Goal: Transaction & Acquisition: Purchase product/service

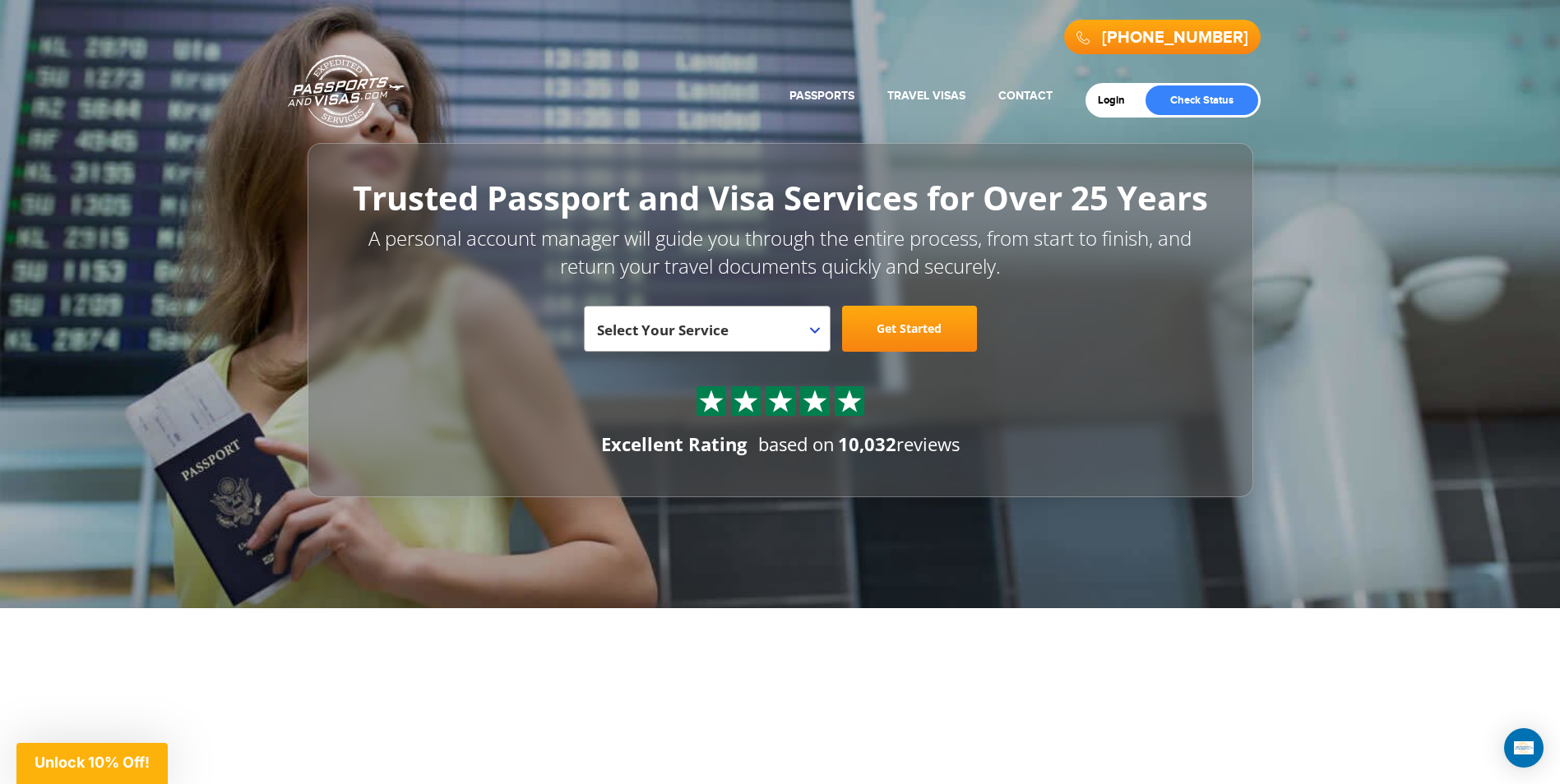
click at [815, 330] on b at bounding box center [815, 331] width 10 height 7
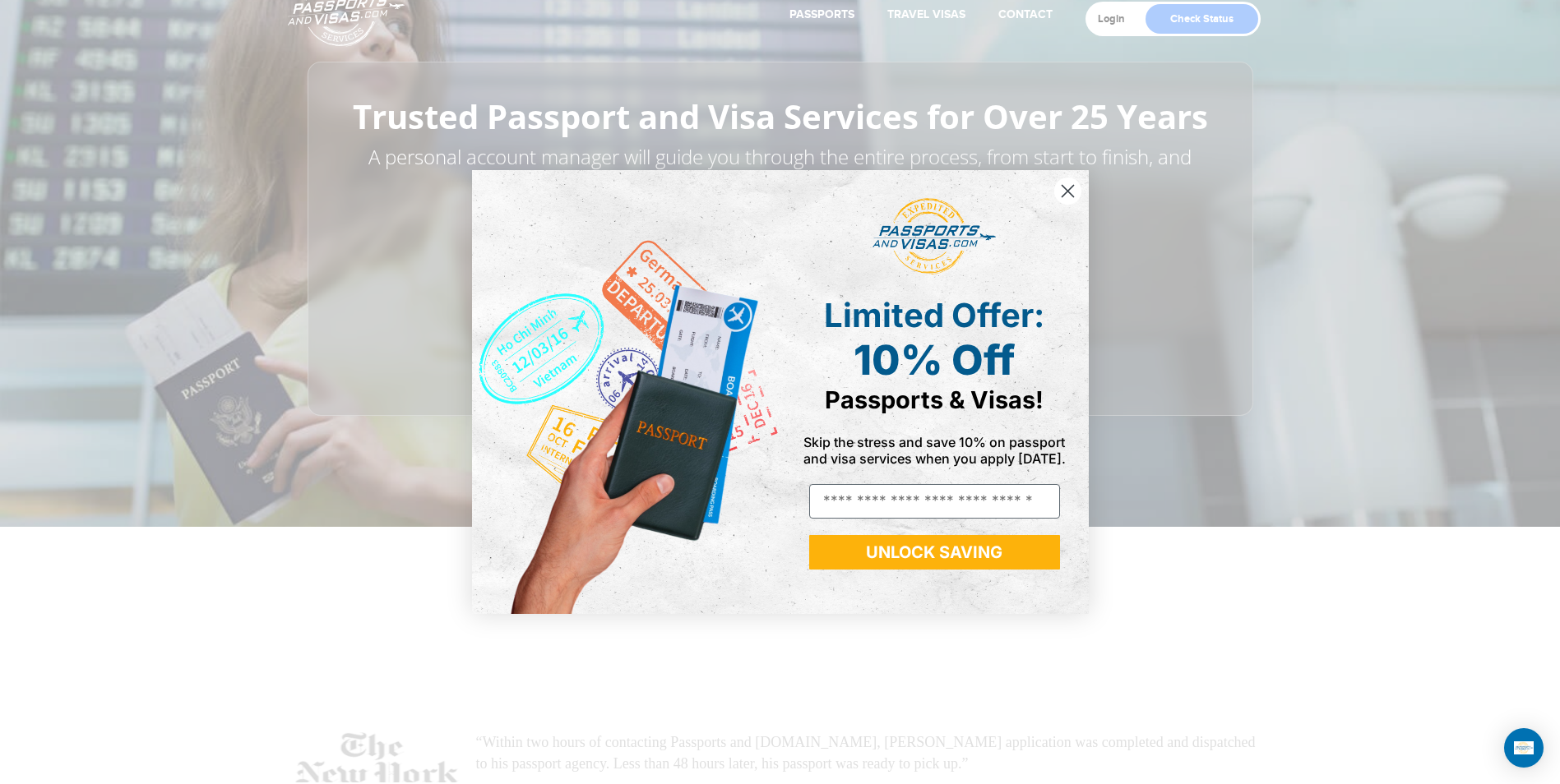
scroll to position [82, 0]
click at [1069, 185] on circle "Close dialog" at bounding box center [1066, 190] width 27 height 27
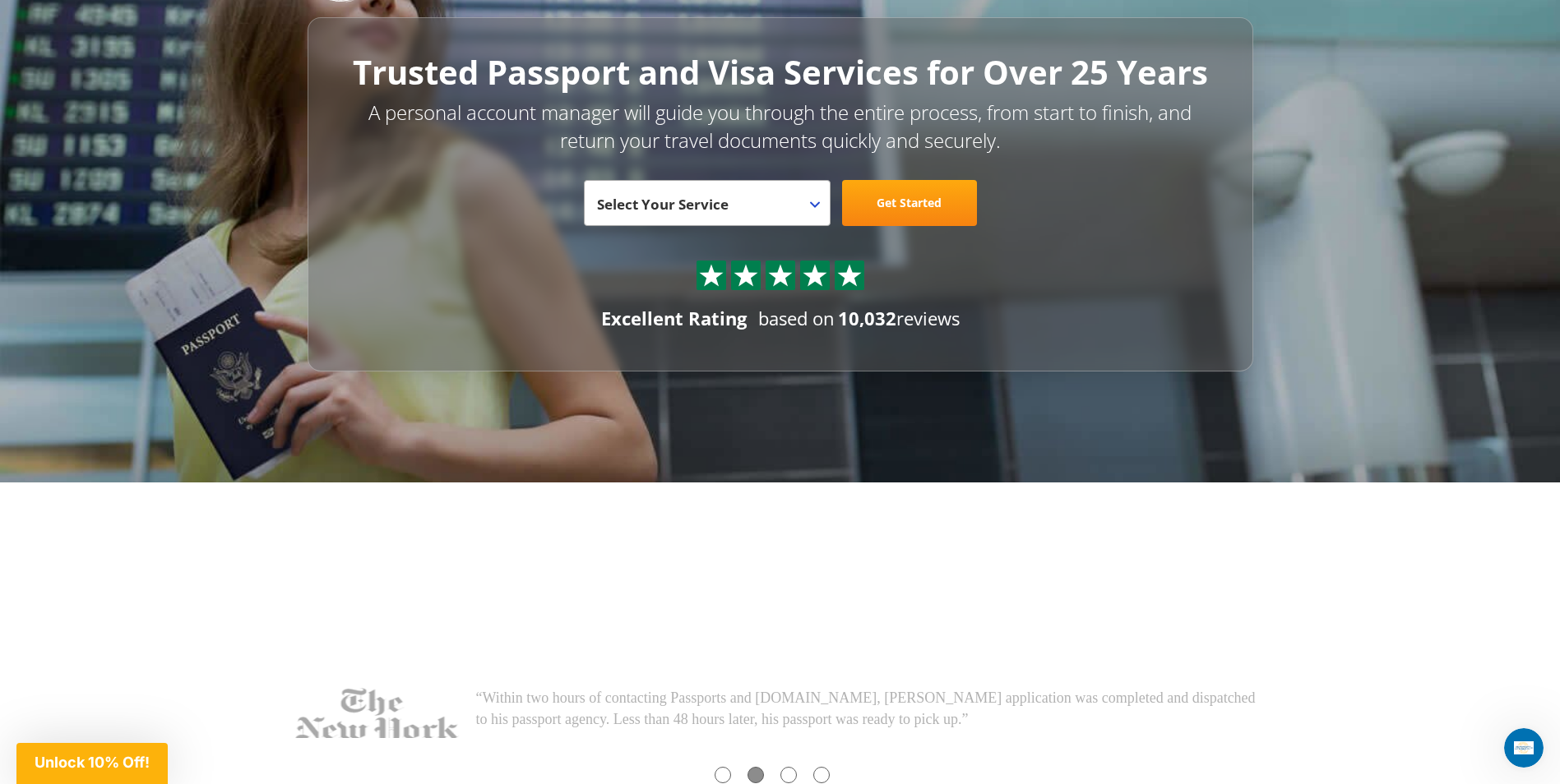
scroll to position [0, 0]
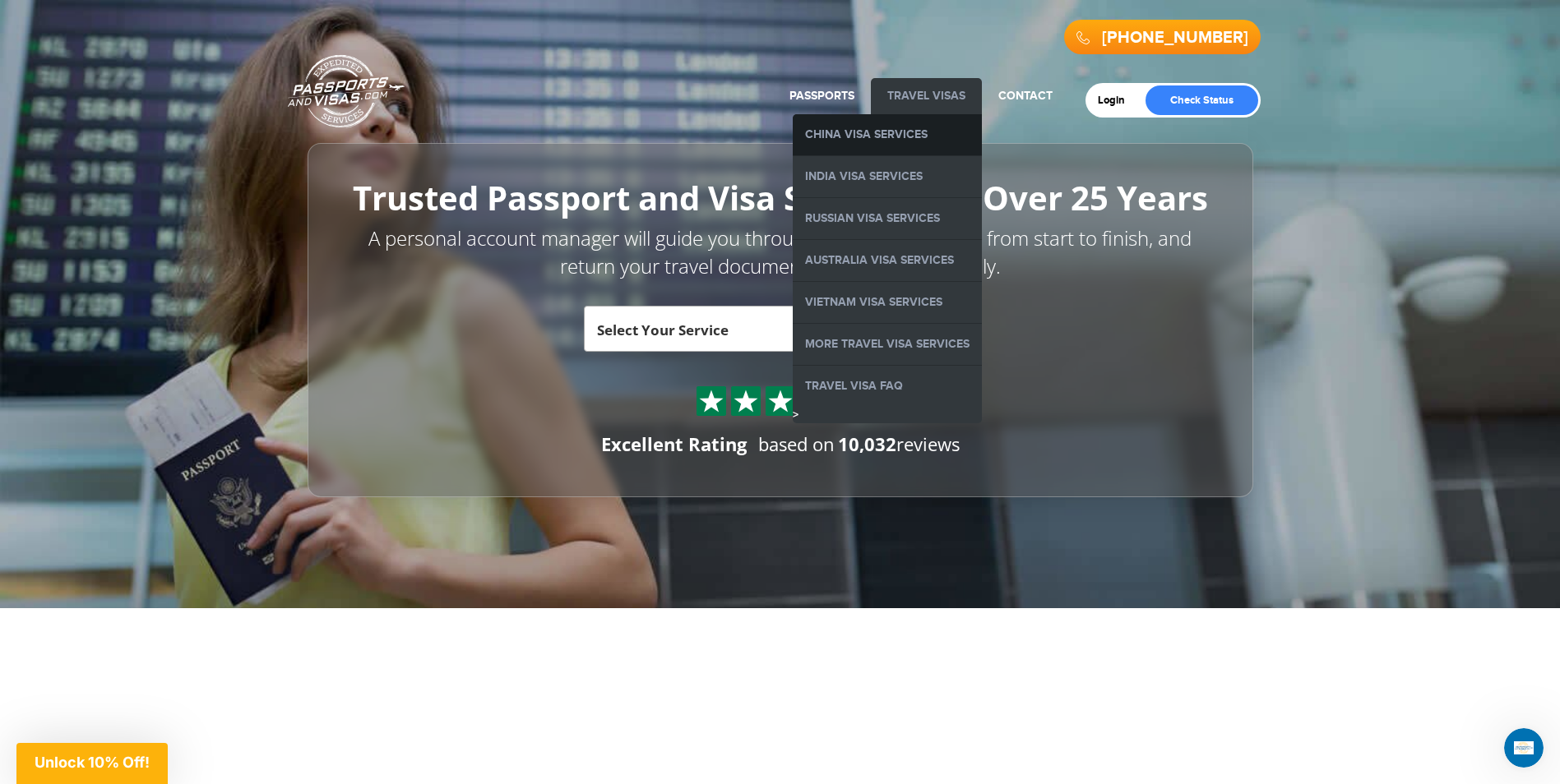
click at [884, 131] on link "China Visa Services" at bounding box center [887, 135] width 189 height 41
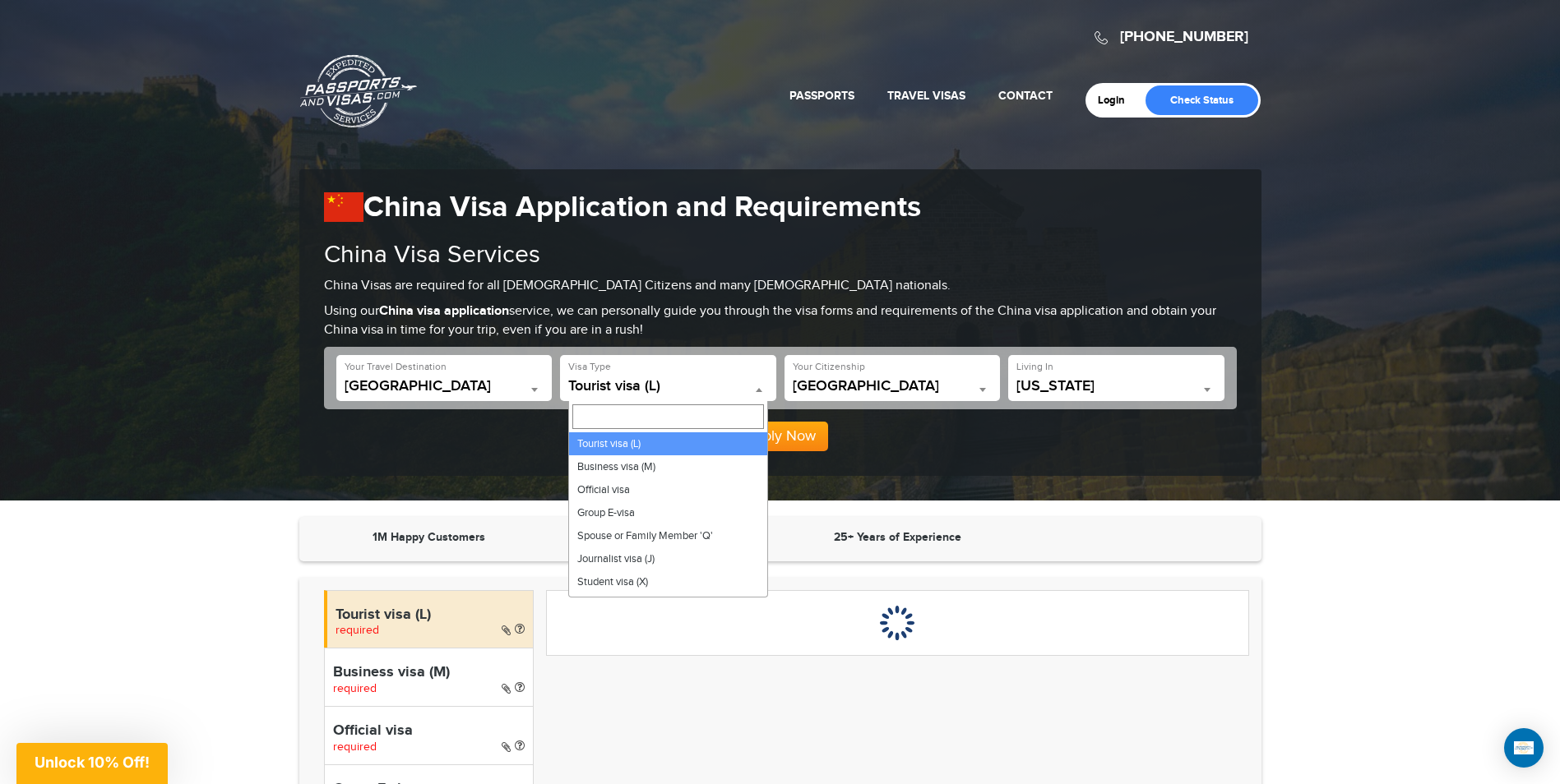
click at [760, 390] on b at bounding box center [759, 390] width 7 height 4
select select "*****"
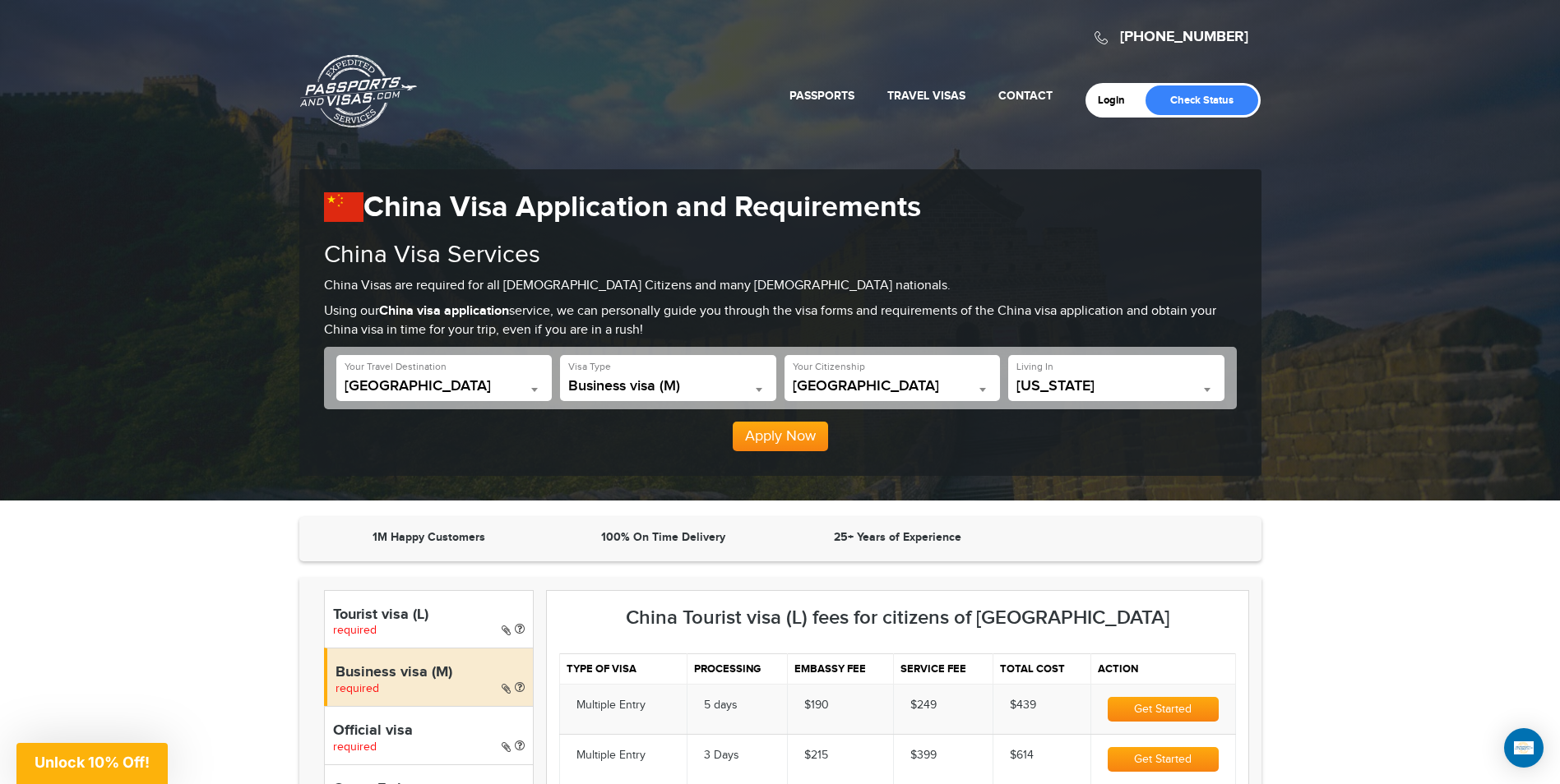
click at [1213, 387] on span at bounding box center [1207, 389] width 16 height 22
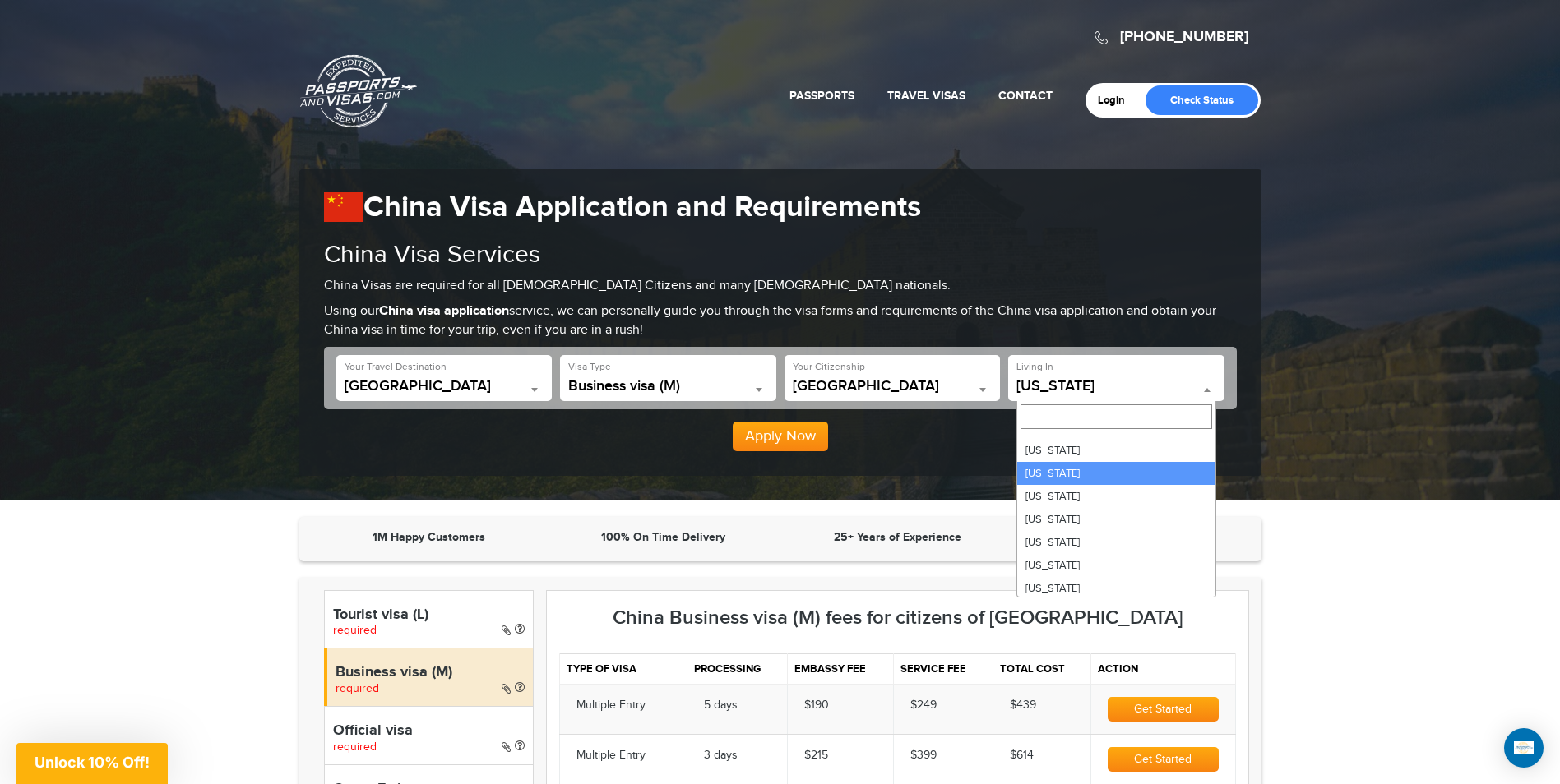
scroll to position [164, 0]
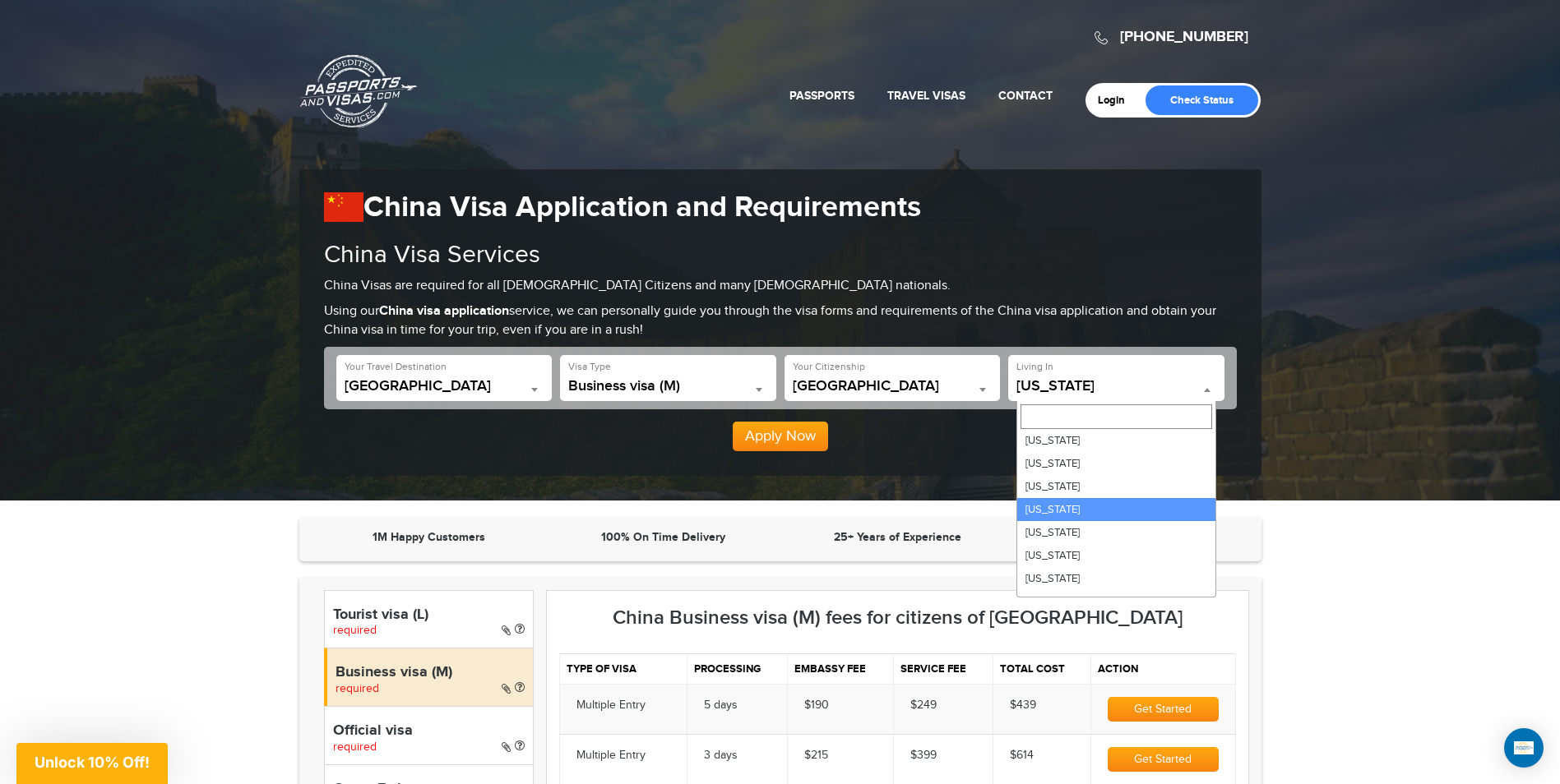
select select "**"
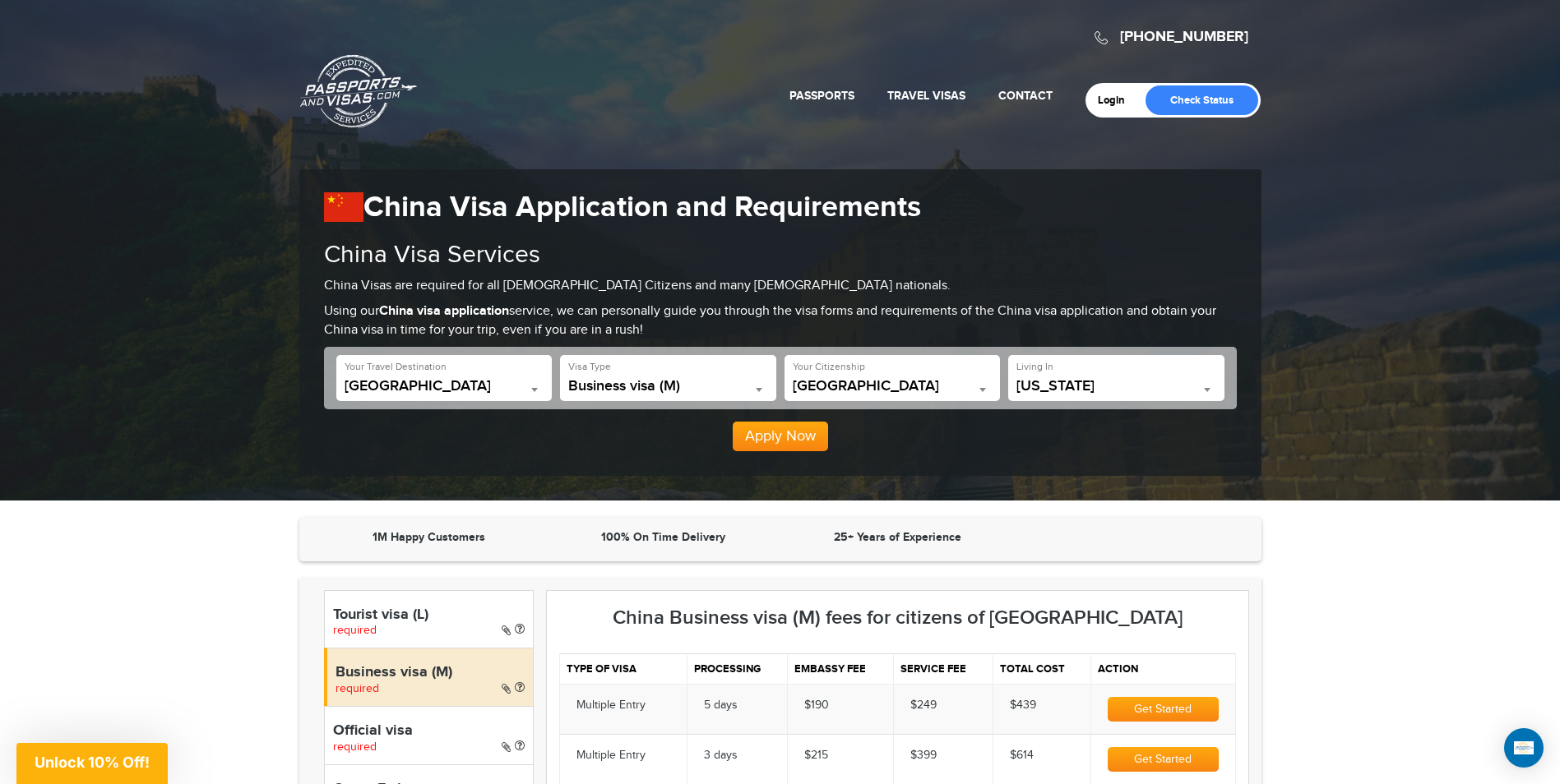
click at [1360, 318] on div "[PHONE_NUMBER] Passports & [DOMAIN_NAME] Login Check Status Passports Passport …" at bounding box center [780, 250] width 1560 height 500
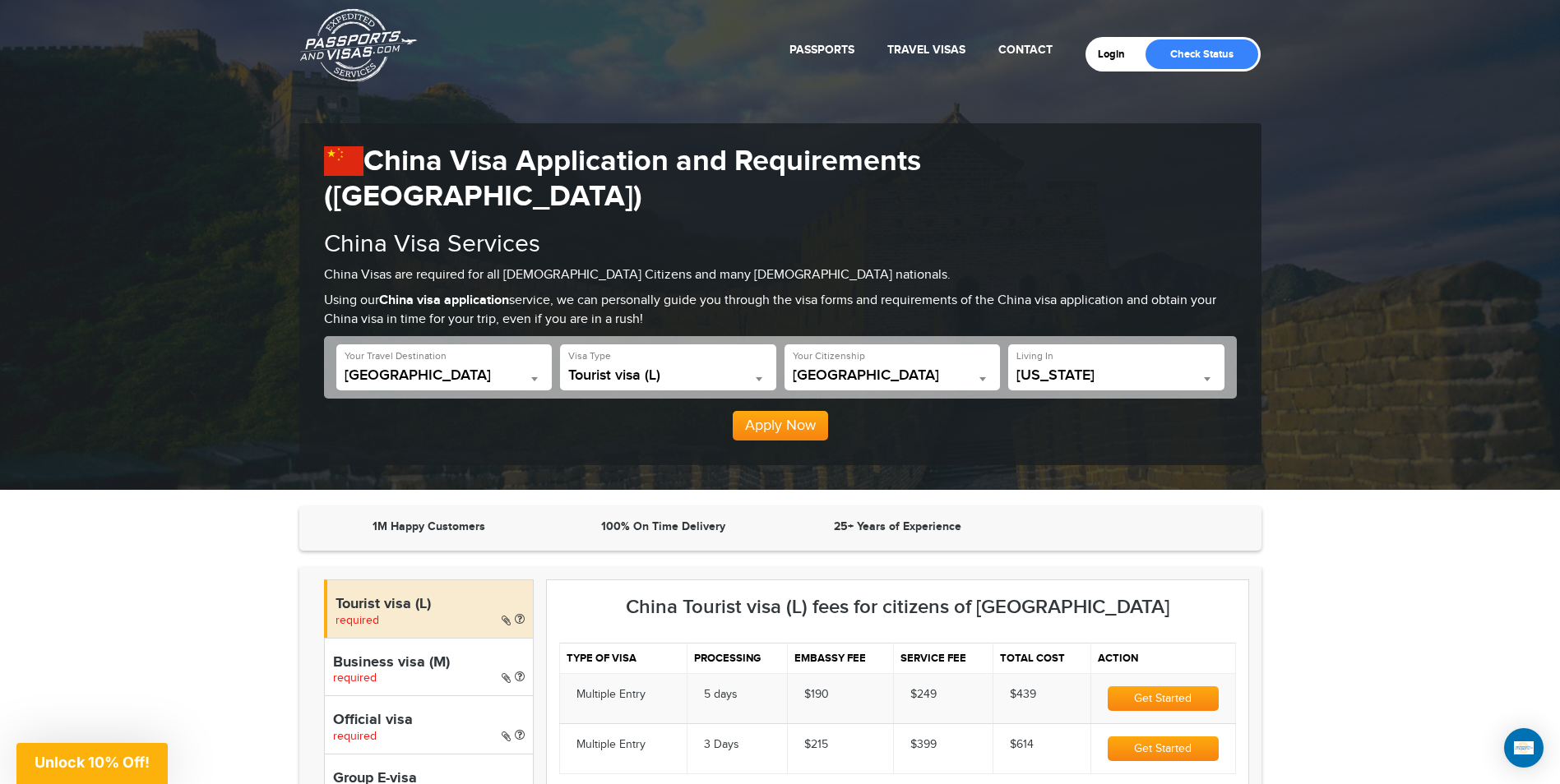
scroll to position [82, 0]
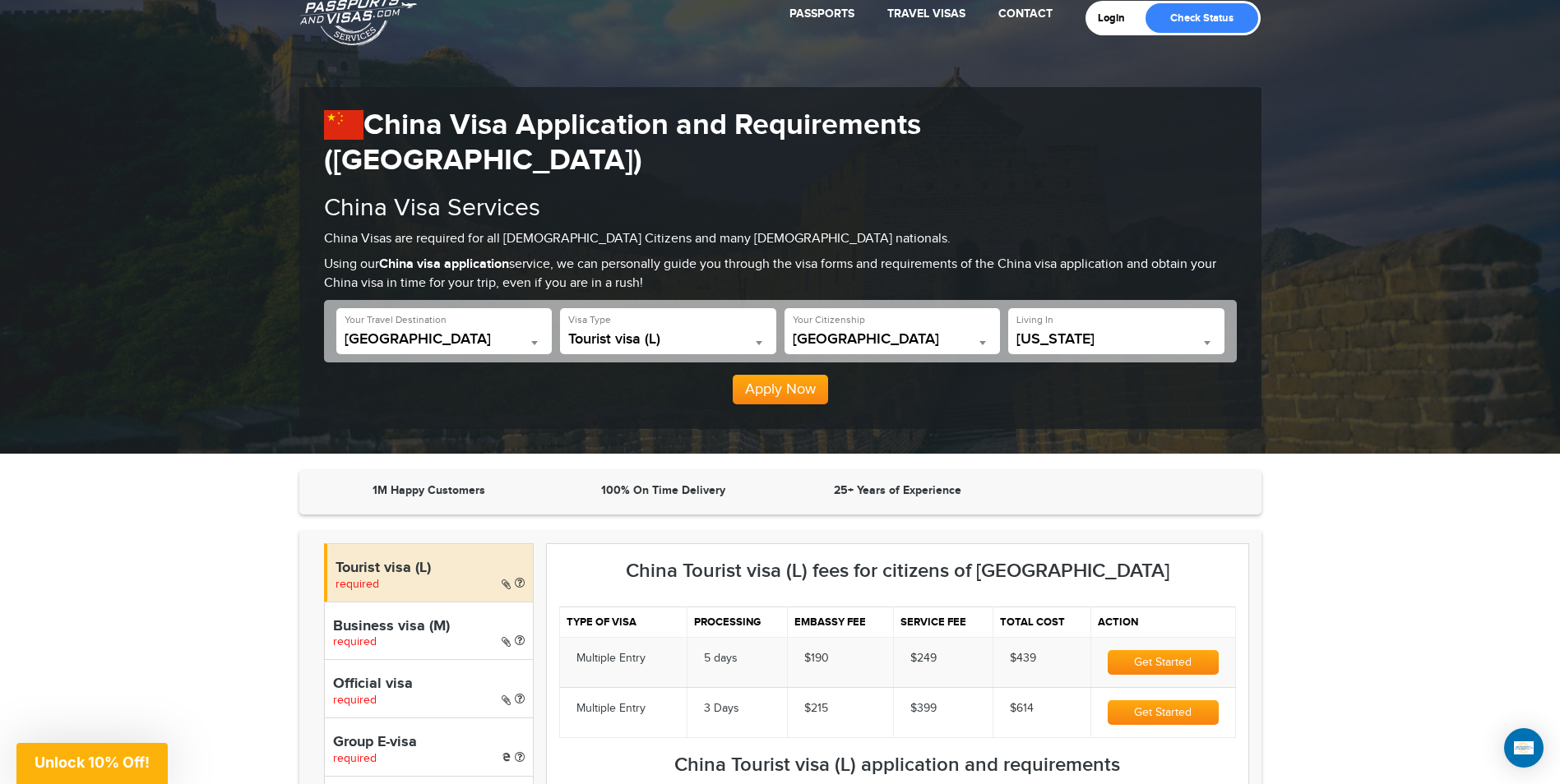
click at [396, 608] on div "Business visa (M) required" at bounding box center [429, 631] width 210 height 59
select select "*****"
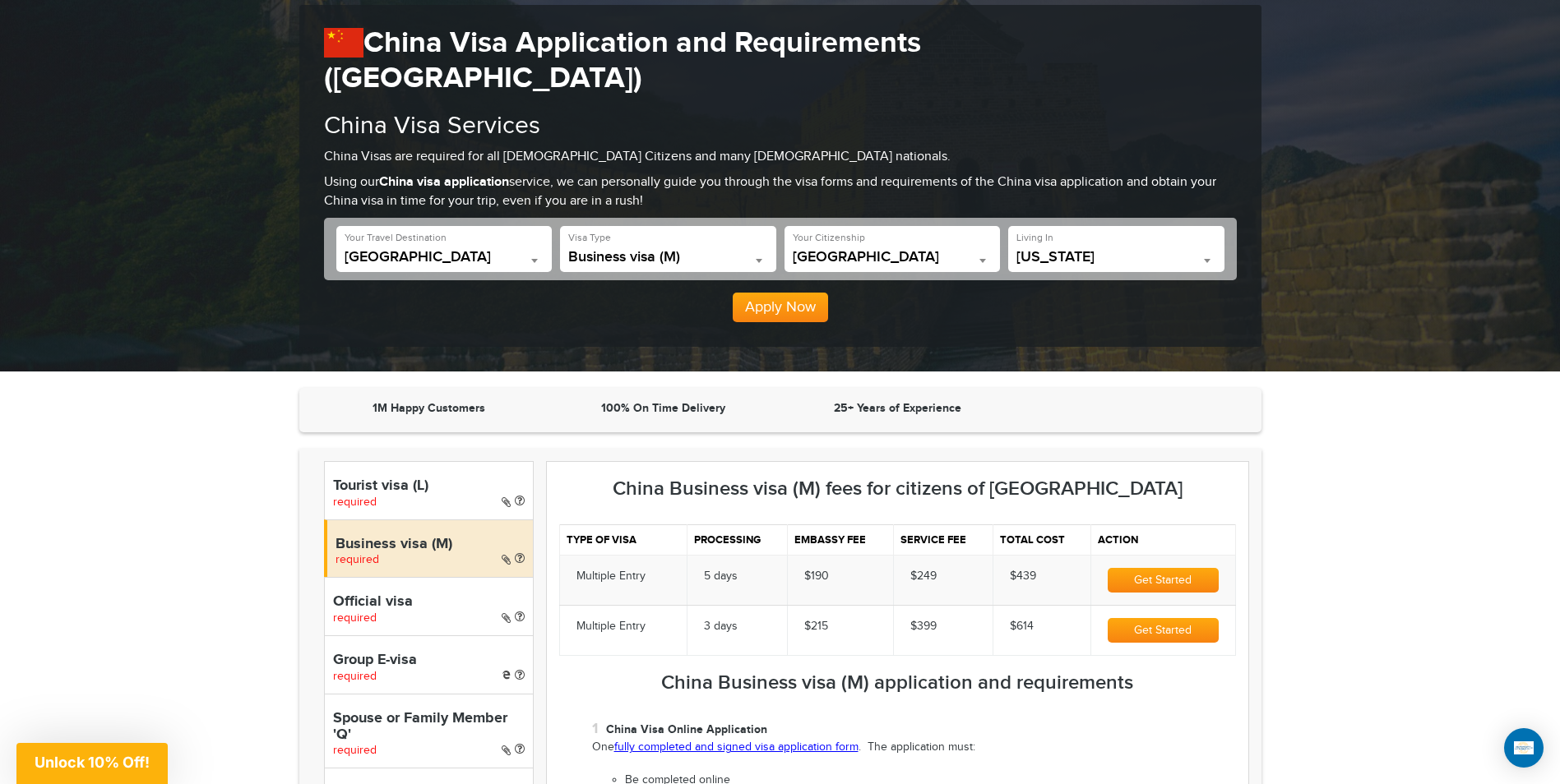
scroll to position [246, 0]
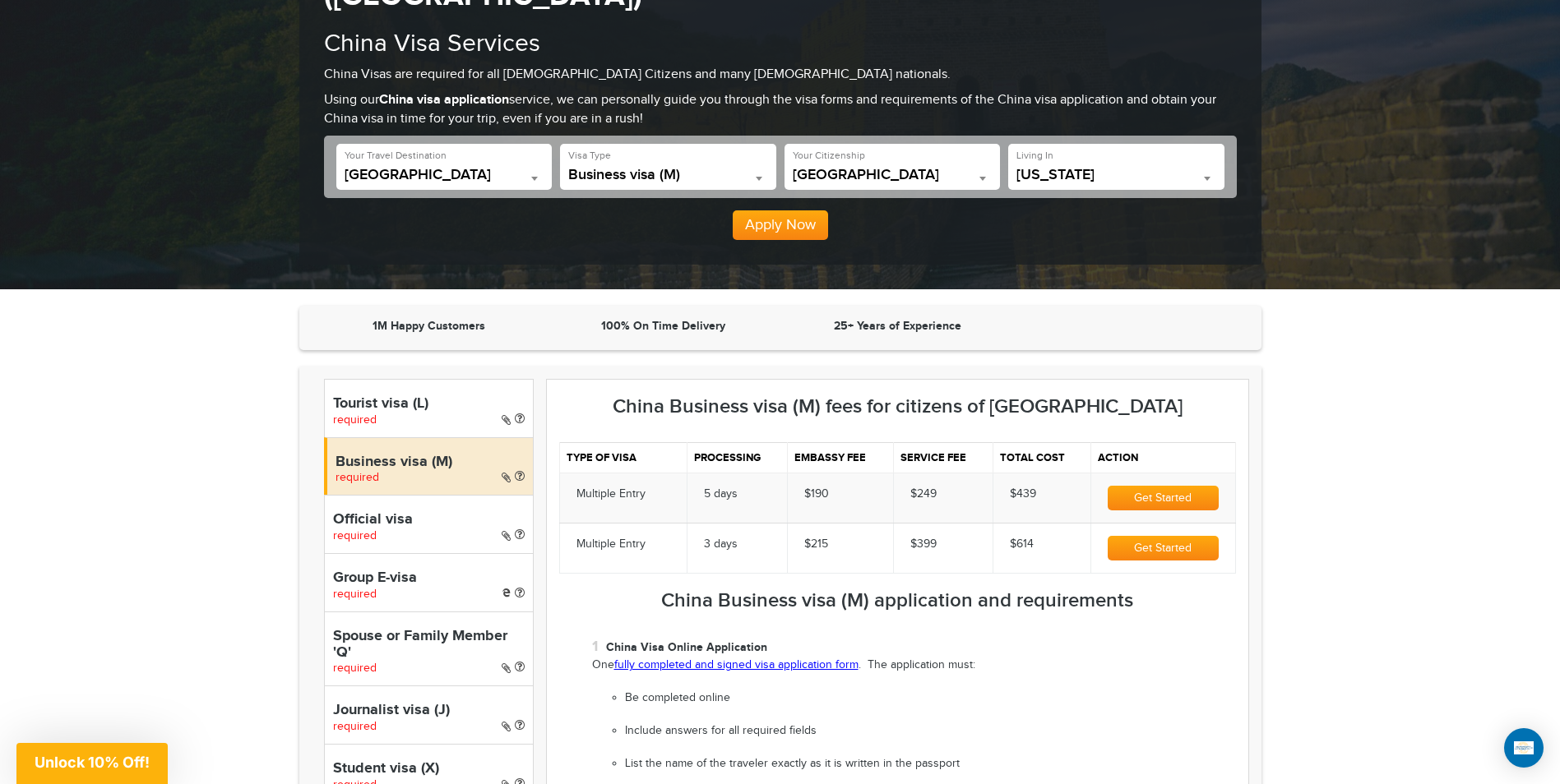
click at [1180, 486] on button "Get Started" at bounding box center [1162, 498] width 110 height 25
